Goal: Use online tool/utility: Utilize a website feature to perform a specific function

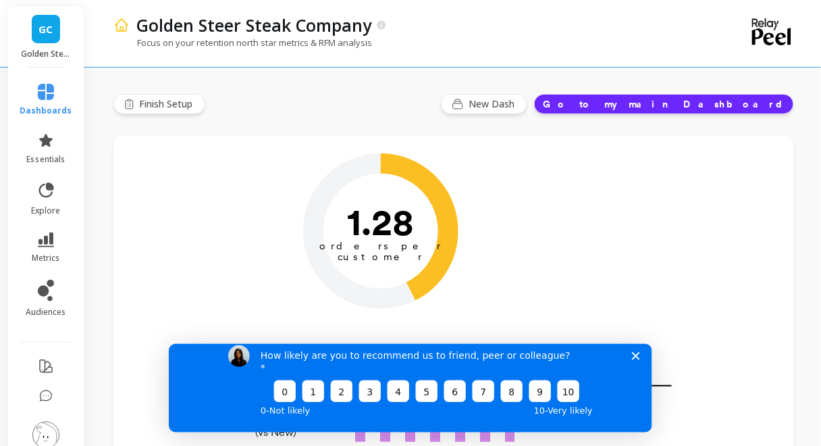
click at [697, 105] on button "Go to my main Dashboard" at bounding box center [664, 104] width 260 height 20
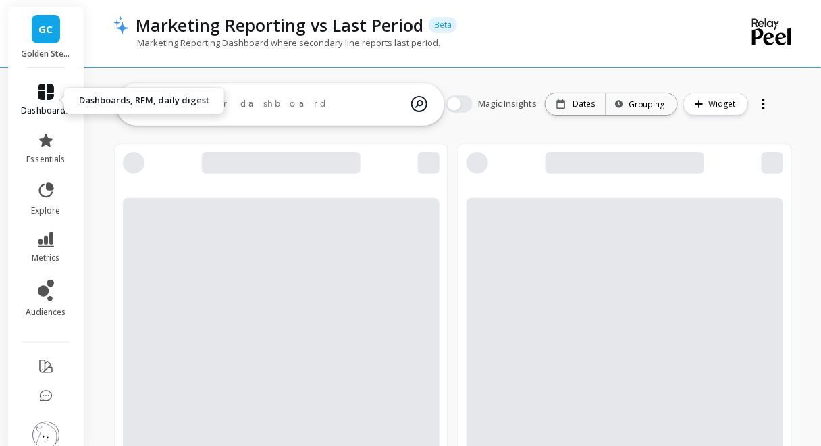
click at [41, 104] on link "dashboards" at bounding box center [46, 100] width 49 height 32
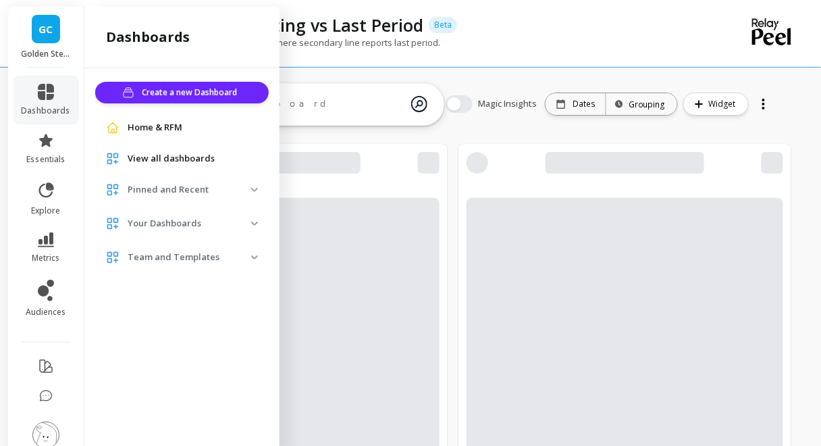
click at [215, 267] on span "Team and Templates" at bounding box center [182, 257] width 174 height 24
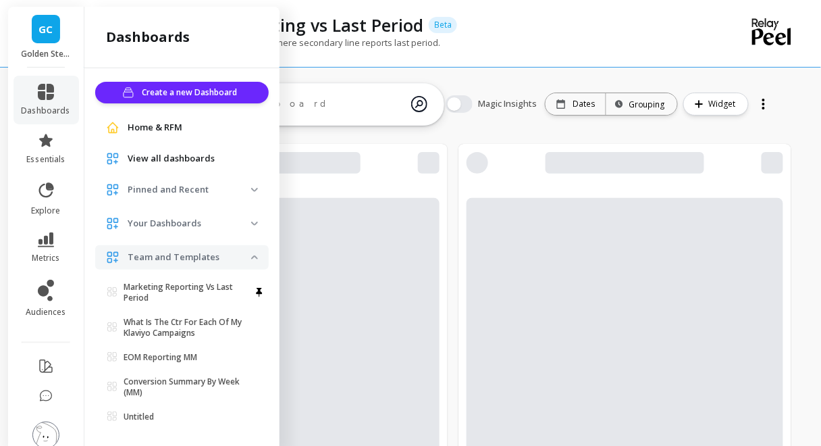
click at [232, 254] on p "Team and Templates" at bounding box center [190, 258] width 124 height 14
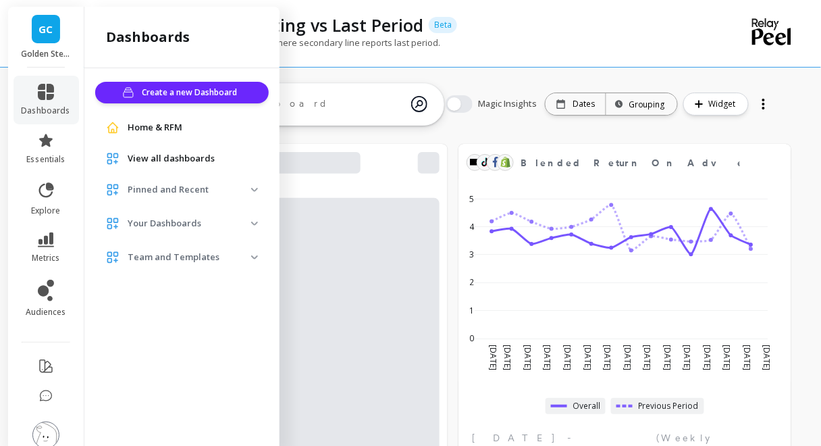
click at [232, 254] on p "Team and Templates" at bounding box center [190, 258] width 124 height 14
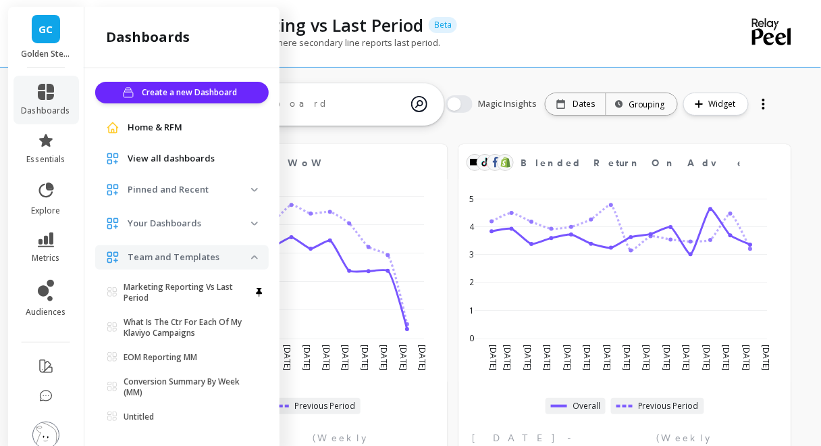
click at [234, 217] on p "Your Dashboards" at bounding box center [190, 224] width 124 height 14
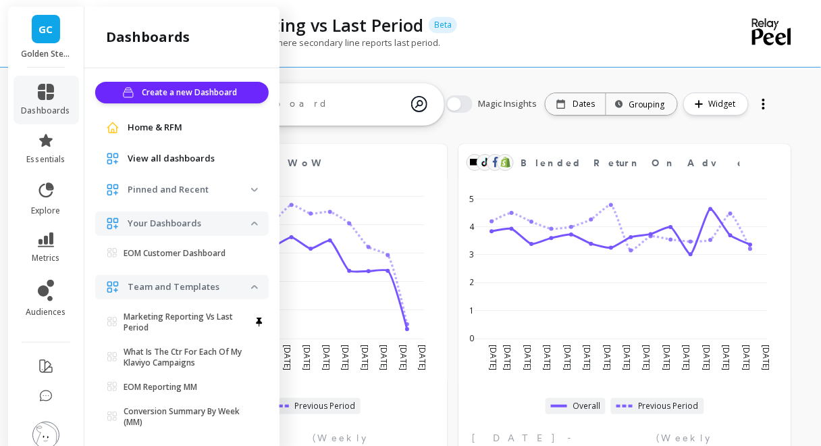
scroll to position [47, 0]
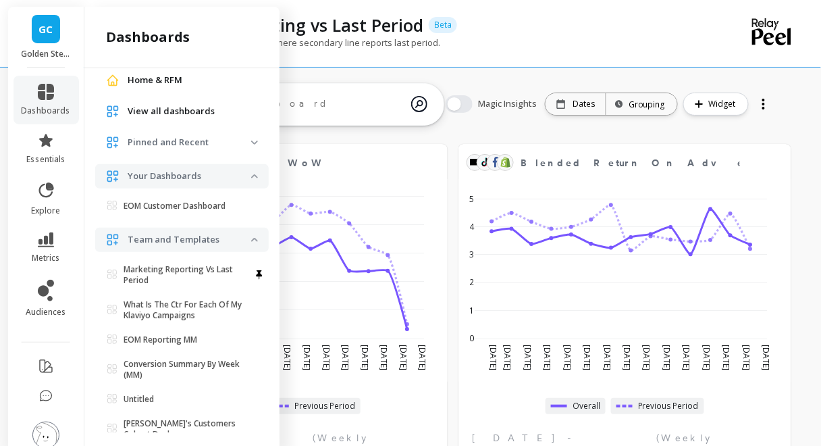
click at [251, 142] on img at bounding box center [254, 142] width 7 height 4
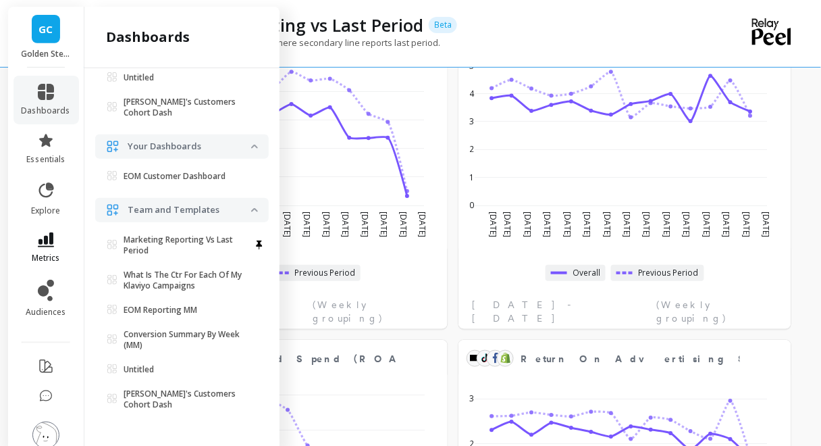
scroll to position [133, 0]
click at [37, 247] on link "metrics" at bounding box center [46, 247] width 49 height 31
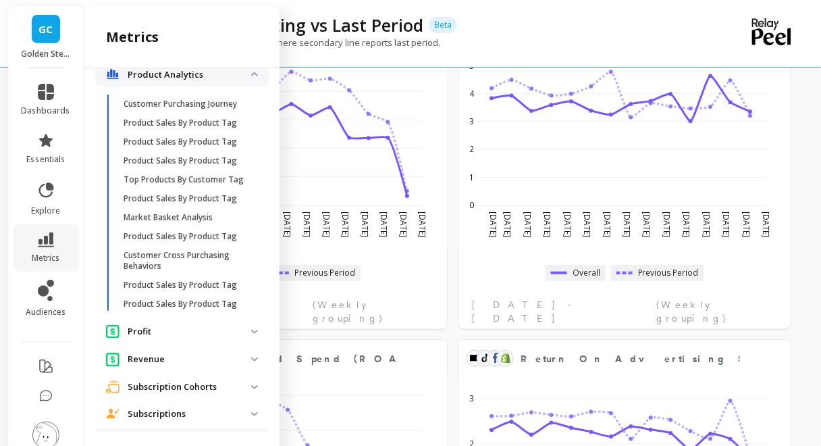
scroll to position [1638, 0]
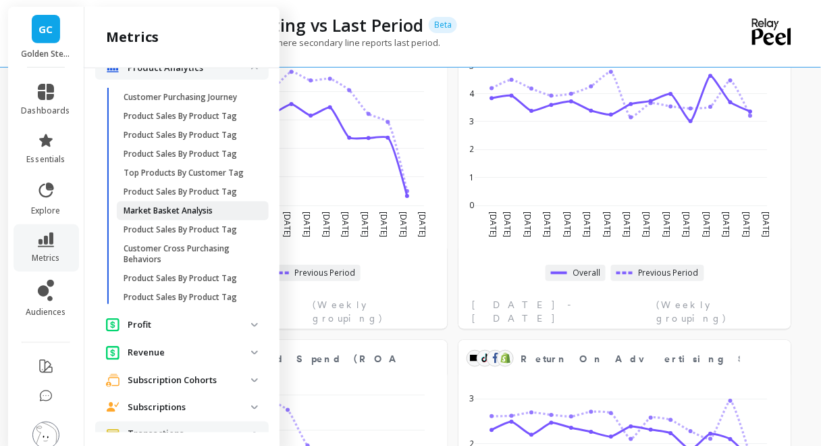
click at [170, 216] on p "Market Basket Analysis" at bounding box center [168, 210] width 89 height 11
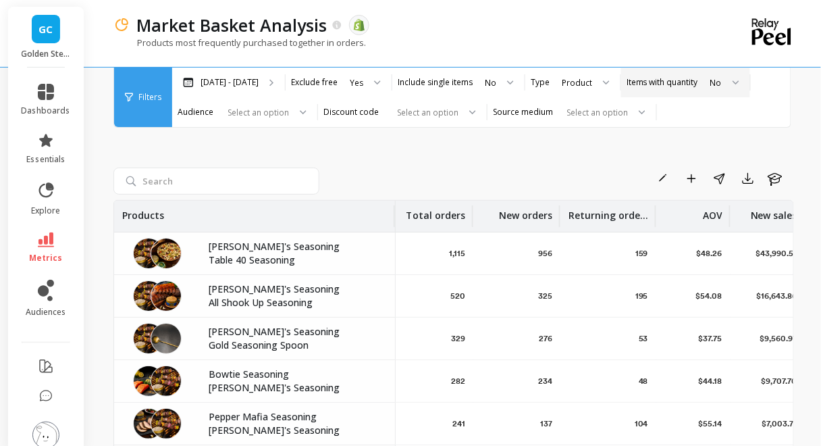
click at [690, 88] on div "Items with quantity No" at bounding box center [685, 83] width 129 height 30
click at [359, 78] on div "Yes" at bounding box center [357, 82] width 14 height 13
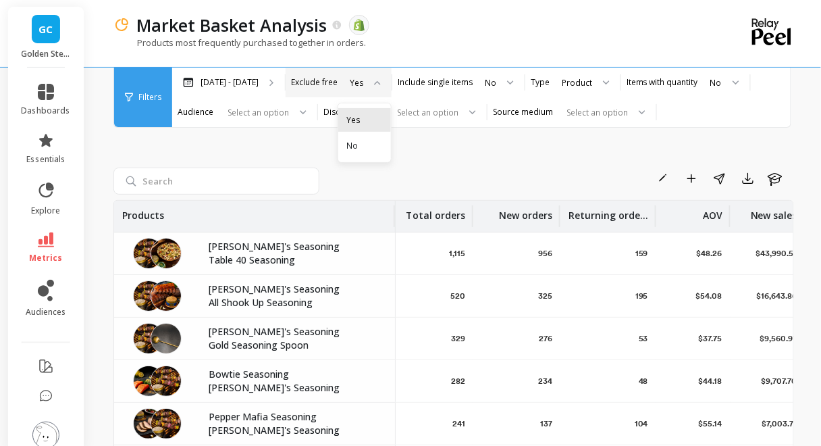
click at [362, 116] on div "Yes" at bounding box center [364, 119] width 36 height 13
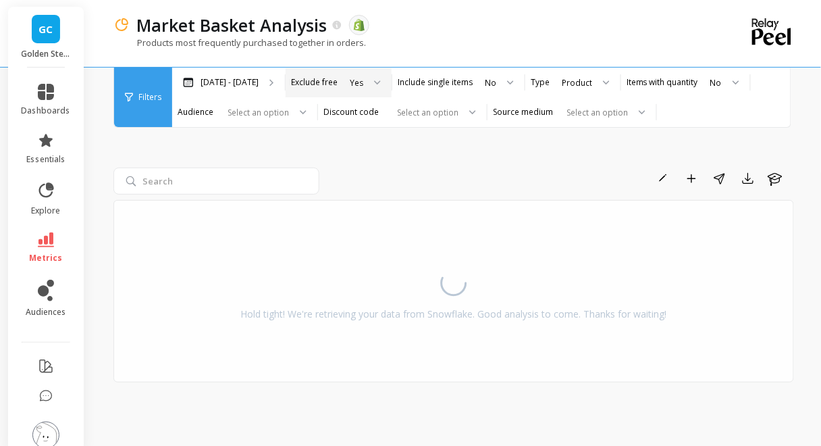
click at [278, 145] on div "Rename Add to Dashboard Share Export Learn Hold tight! We're retrieving your da…" at bounding box center [453, 256] width 681 height 371
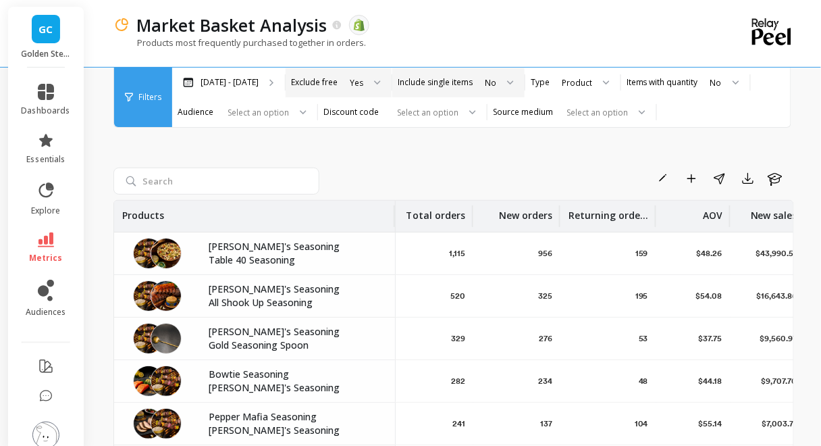
click at [495, 85] on div "No" at bounding box center [491, 83] width 14 height 16
click at [479, 43] on div "Products most frequently purchased together in orders." at bounding box center [398, 49] width 570 height 26
click at [259, 82] on div "Mar 29 - Sep 29" at bounding box center [228, 83] width 113 height 30
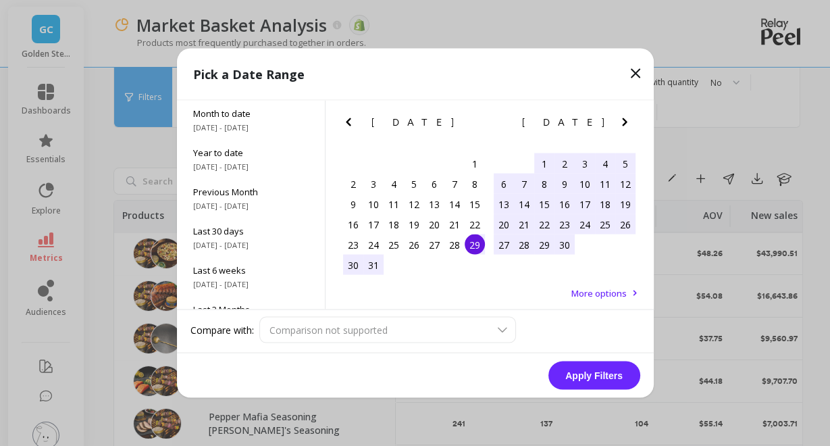
click at [349, 121] on icon "Previous Month" at bounding box center [348, 122] width 16 height 16
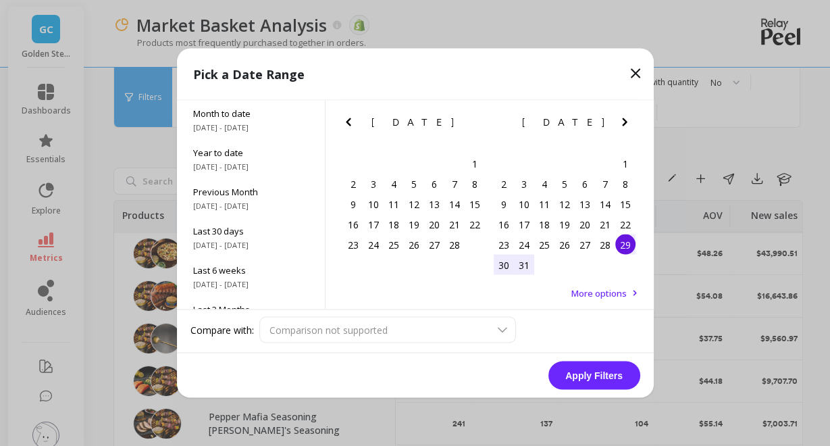
click at [623, 123] on icon "Next Month" at bounding box center [625, 122] width 16 height 16
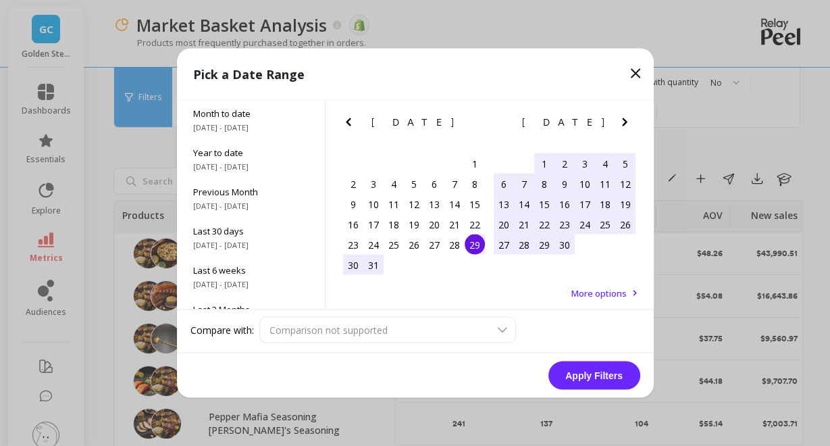
click at [623, 123] on icon "Next Month" at bounding box center [625, 122] width 16 height 16
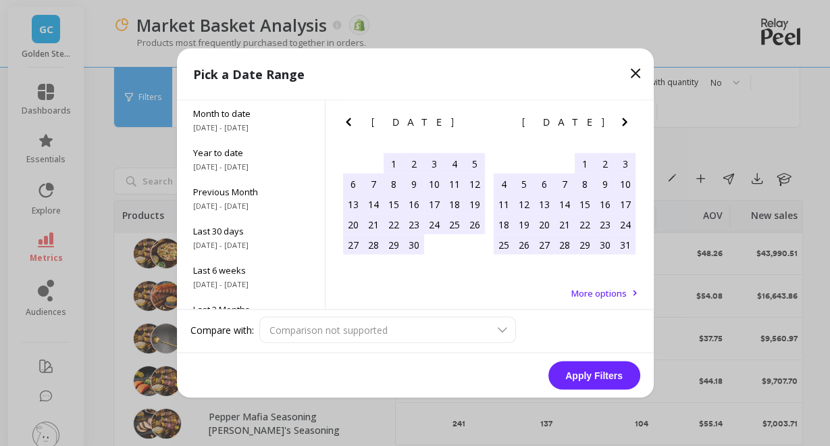
click at [623, 123] on icon "Next Month" at bounding box center [625, 122] width 16 height 16
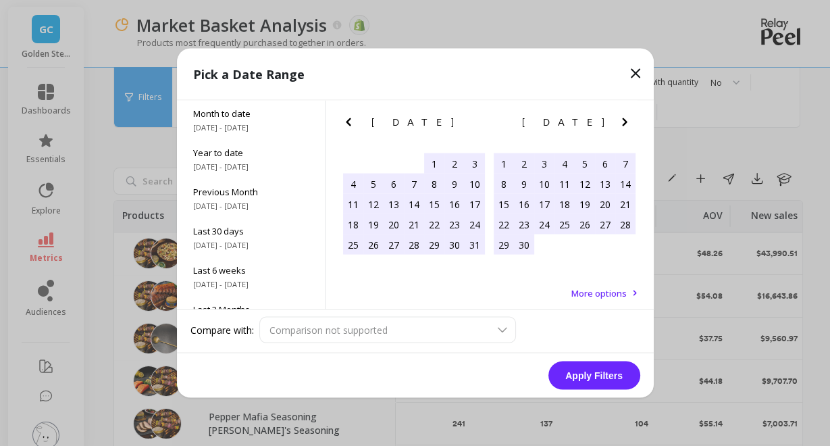
click at [623, 123] on icon "Next Month" at bounding box center [625, 122] width 16 height 16
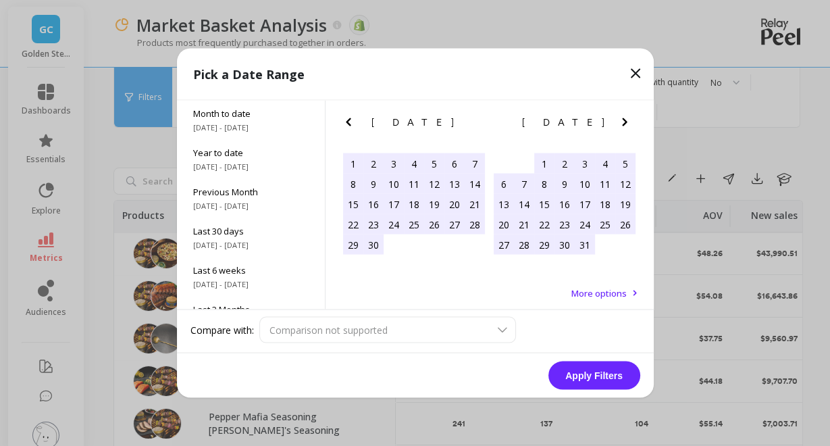
click at [354, 166] on div "1" at bounding box center [353, 163] width 20 height 20
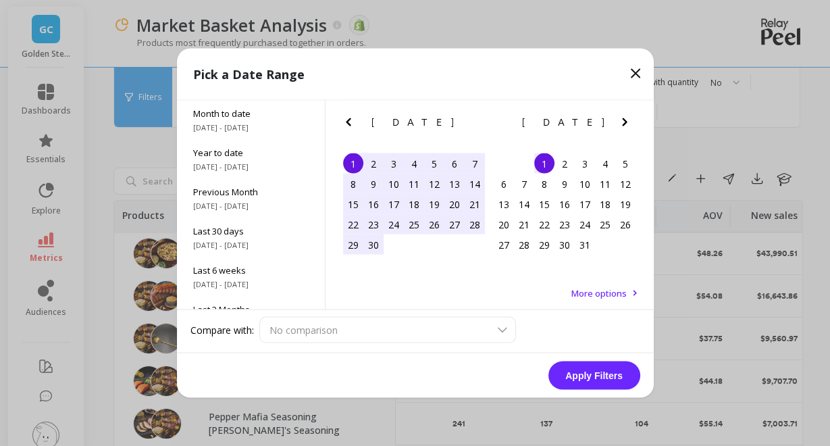
click at [538, 161] on div "1" at bounding box center [544, 163] width 20 height 20
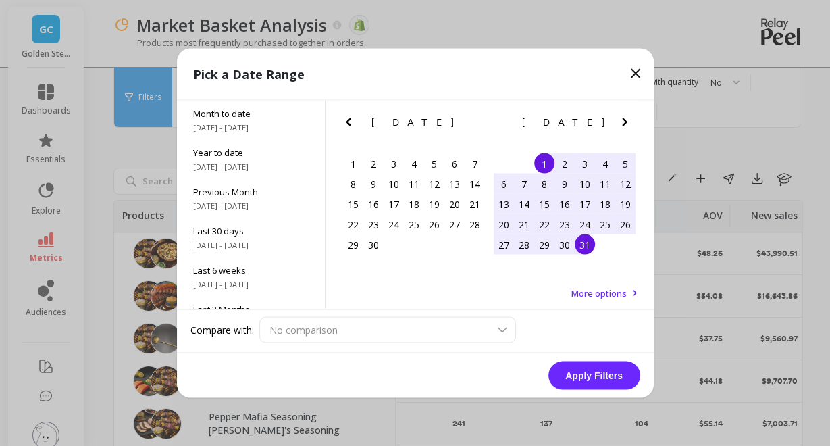
click at [582, 244] on div "31" at bounding box center [585, 244] width 20 height 20
click at [587, 378] on button "Apply Filters" at bounding box center [594, 375] width 92 height 28
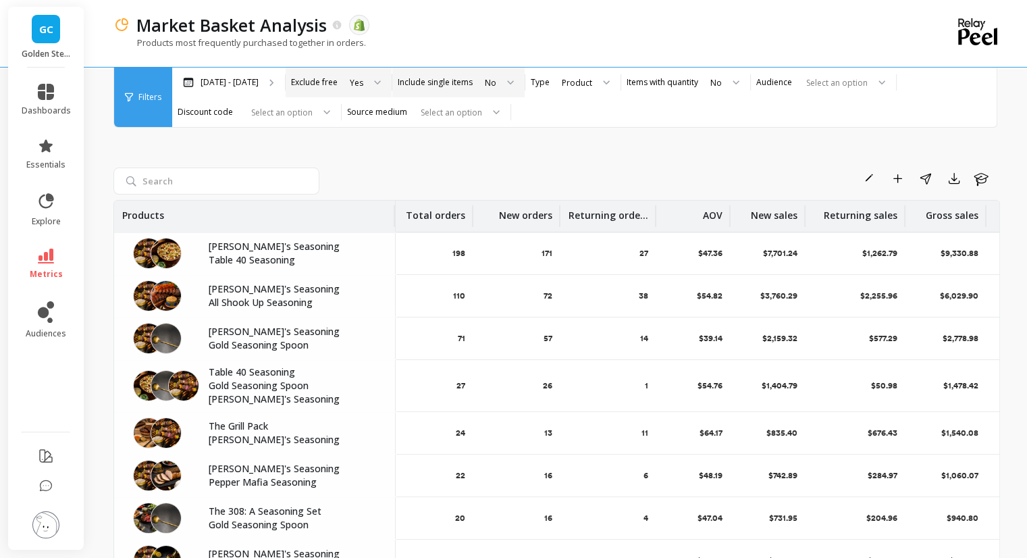
click at [147, 106] on div "Filters" at bounding box center [143, 97] width 58 height 59
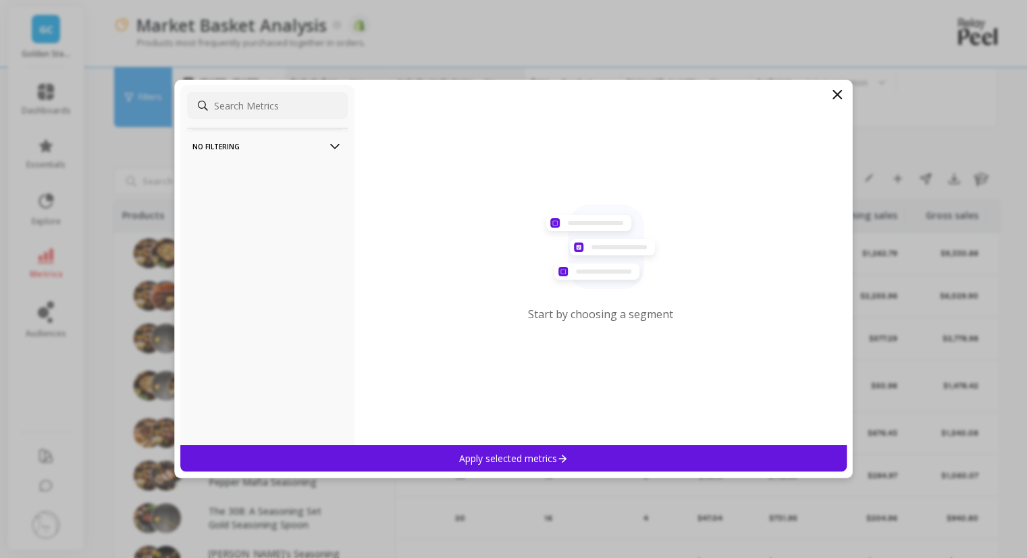
click at [829, 99] on icon at bounding box center [837, 94] width 16 height 16
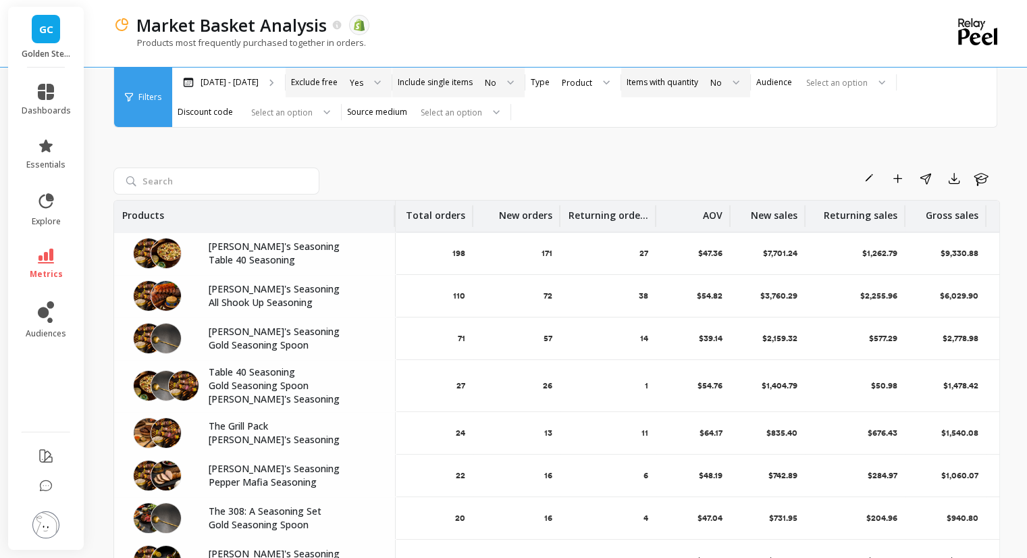
click at [723, 85] on div at bounding box center [731, 83] width 16 height 30
click at [707, 115] on div "Yes" at bounding box center [724, 119] width 34 height 13
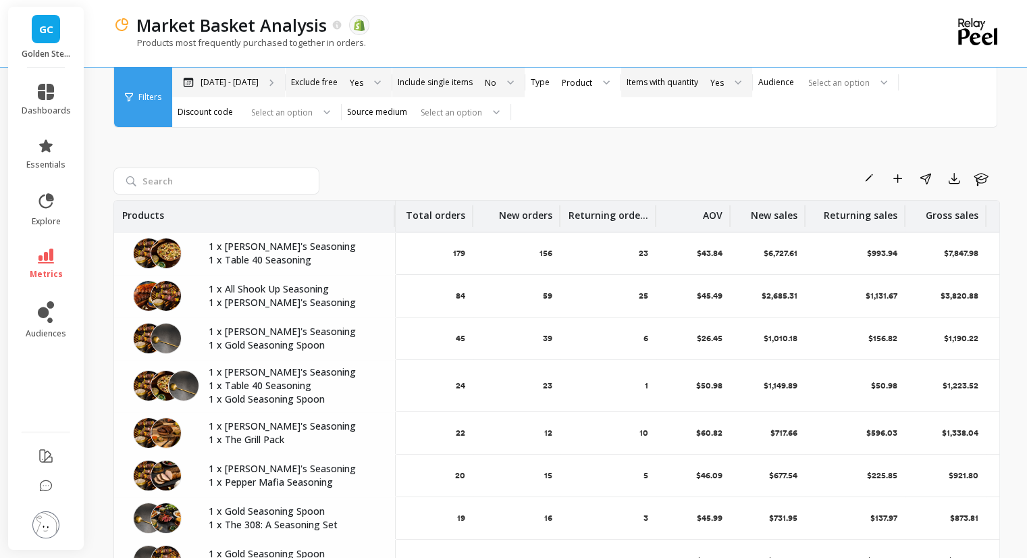
click at [230, 82] on p "Jul 1 - Jul 31" at bounding box center [230, 82] width 58 height 11
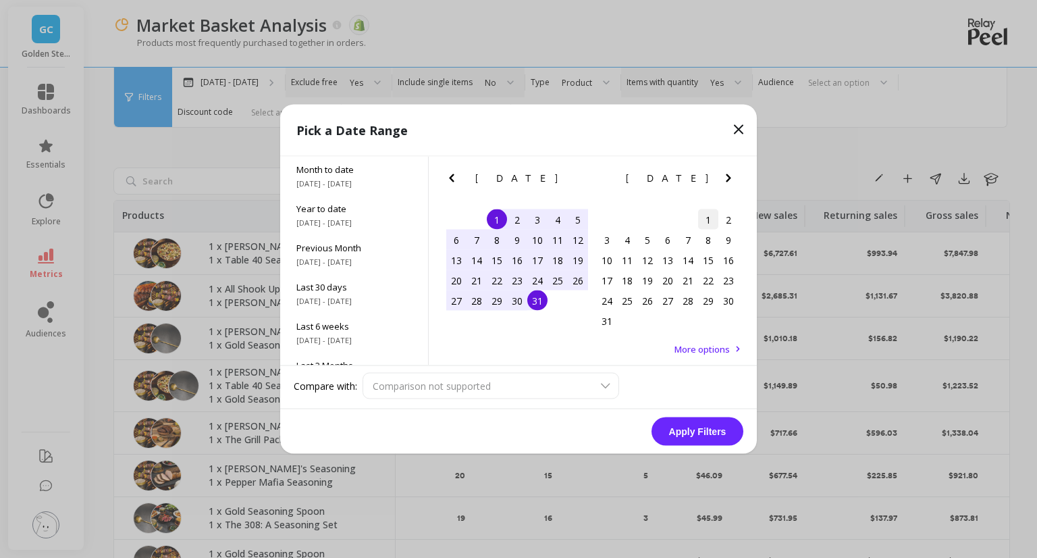
click at [711, 222] on div "1" at bounding box center [708, 219] width 20 height 20
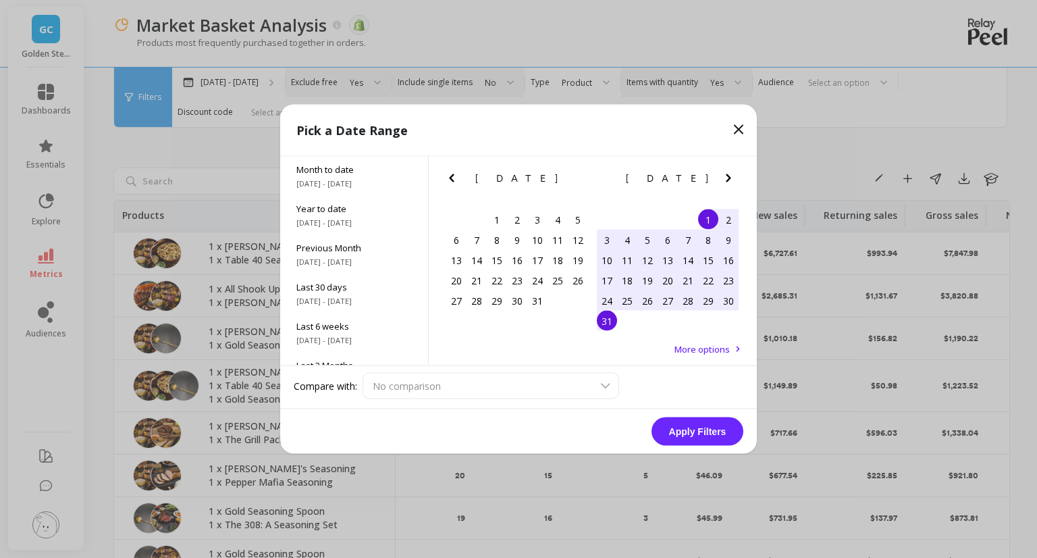
click at [606, 324] on div "31" at bounding box center [607, 321] width 20 height 20
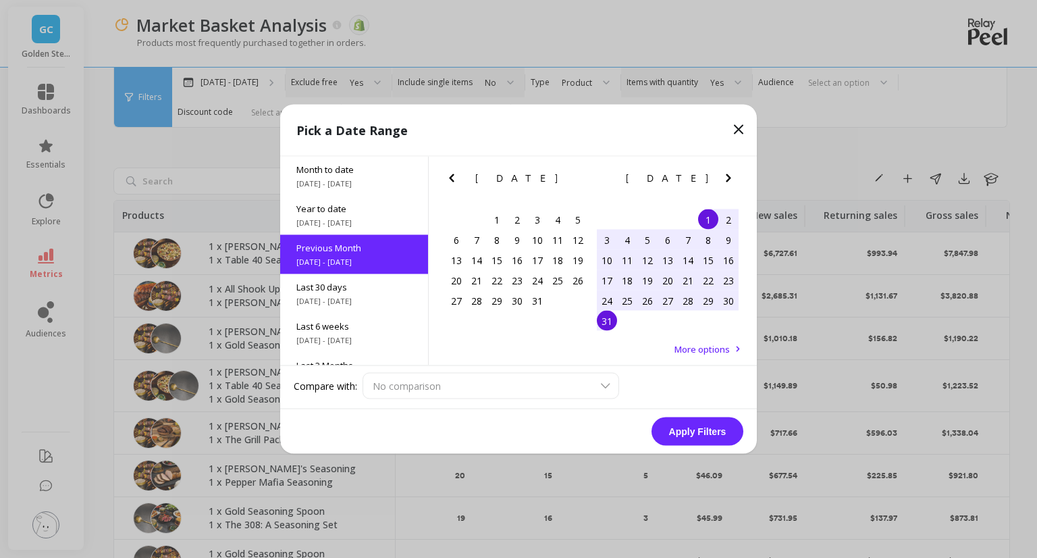
click at [708, 426] on button "Apply Filters" at bounding box center [698, 431] width 92 height 28
